Goal: Information Seeking & Learning: Learn about a topic

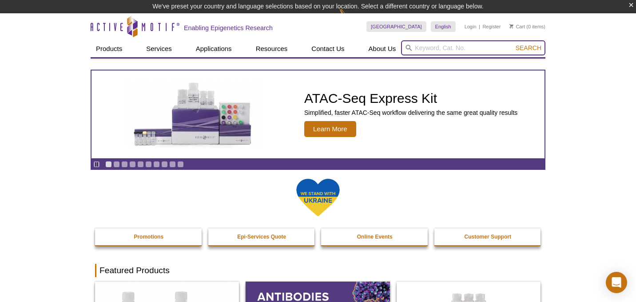
click at [423, 46] on input "search" at bounding box center [473, 47] width 144 height 15
type input "Ser2p"
click at [529, 48] on button "Search" at bounding box center [528, 48] width 31 height 8
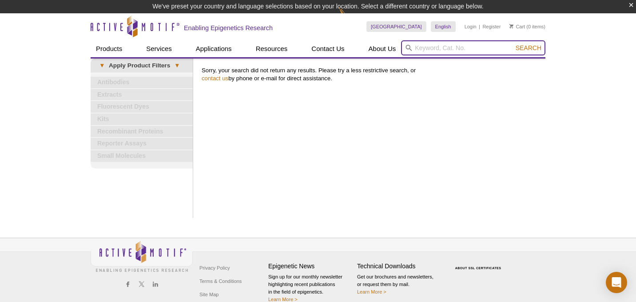
click at [422, 47] on input "search" at bounding box center [473, 47] width 144 height 15
type input "s"
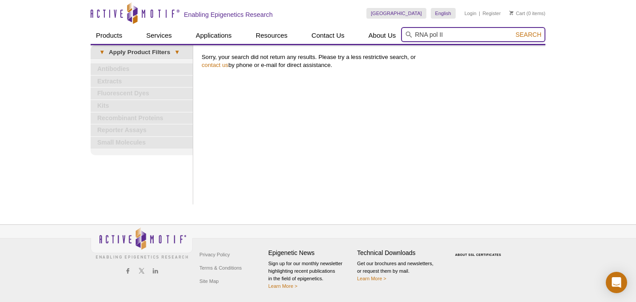
type input "RNA pol II"
click at [529, 35] on button "Search" at bounding box center [528, 35] width 31 height 8
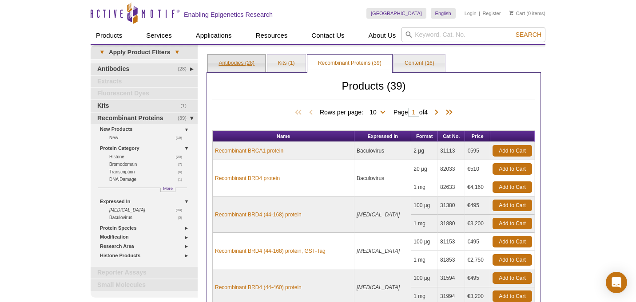
click at [225, 63] on link "Antibodies (28)" at bounding box center [236, 64] width 57 height 18
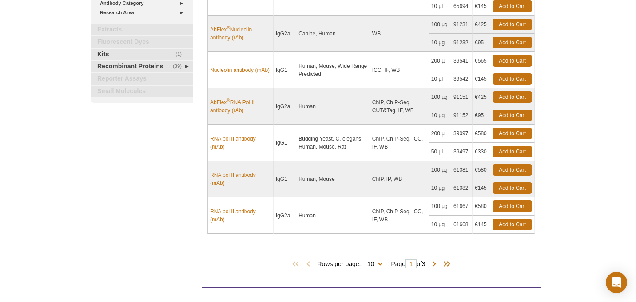
scroll to position [281, 0]
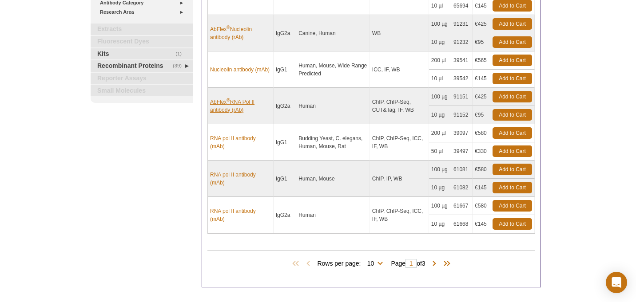
click at [223, 102] on link "AbFlex ® RNA Pol II antibody (rAb)" at bounding box center [240, 106] width 61 height 16
click at [438, 262] on span at bounding box center [434, 264] width 9 height 9
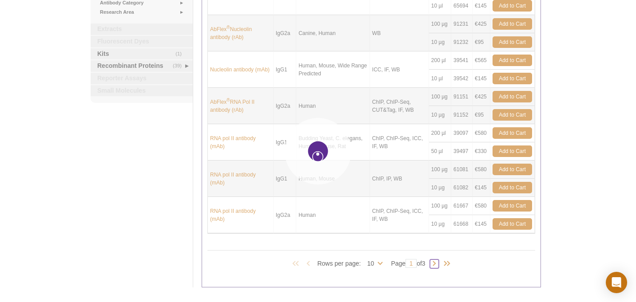
type input "2"
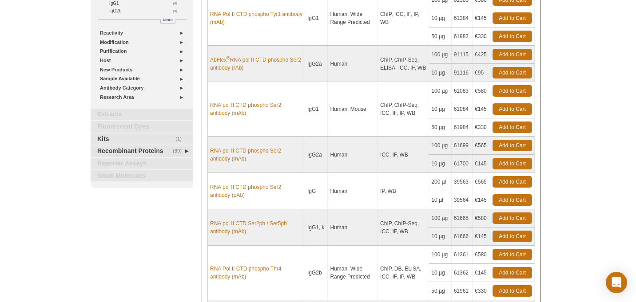
scroll to position [190, 0]
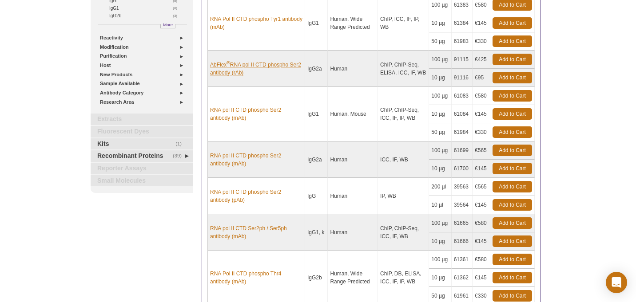
click at [236, 66] on link "AbFlex ® RNA pol II CTD phospho Ser2 antibody (rAb)" at bounding box center [256, 69] width 92 height 16
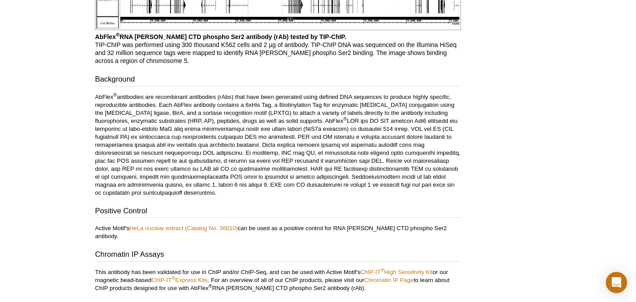
scroll to position [2223, 0]
